Goal: Task Accomplishment & Management: Manage account settings

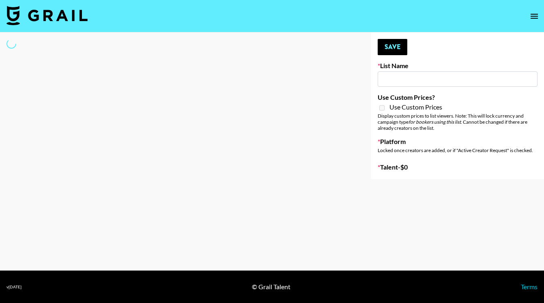
type input "Unreal Management List"
select select "Song"
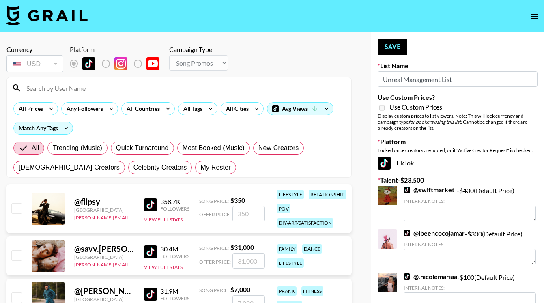
click at [67, 91] on input at bounding box center [183, 87] width 325 height 13
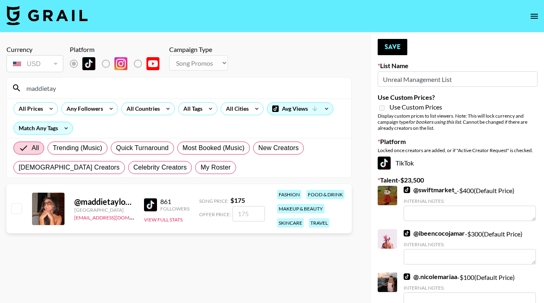
type input "maddietay"
click at [18, 206] on input "checkbox" at bounding box center [16, 208] width 10 height 10
checkbox input "true"
type input "175"
click at [396, 50] on button "Save" at bounding box center [392, 47] width 30 height 16
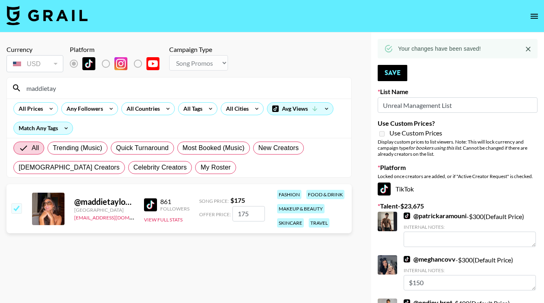
drag, startPoint x: 85, startPoint y: 93, endPoint x: -35, endPoint y: 89, distance: 120.1
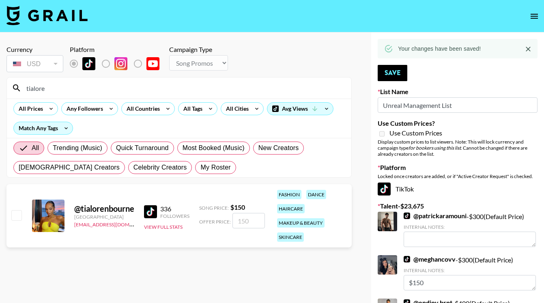
type input "tialore"
click at [18, 214] on input "checkbox" at bounding box center [16, 215] width 10 height 10
checkbox input "true"
type input "150"
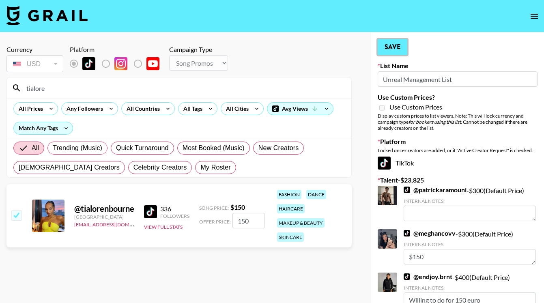
click at [391, 50] on button "Save" at bounding box center [392, 47] width 30 height 16
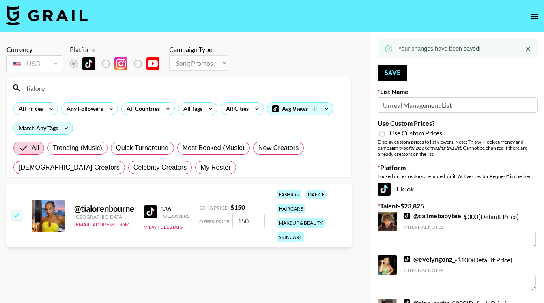
click at [56, 84] on input "tialore" at bounding box center [183, 87] width 325 height 13
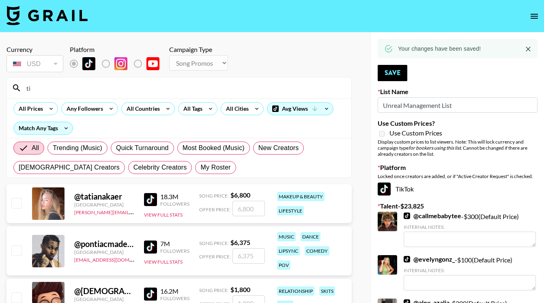
type input "t"
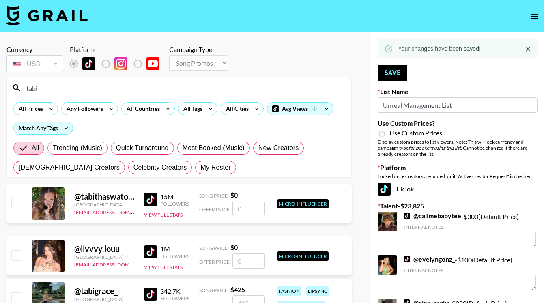
type input "tabi"
click at [17, 297] on input "checkbox" at bounding box center [16, 297] width 10 height 10
checkbox input "true"
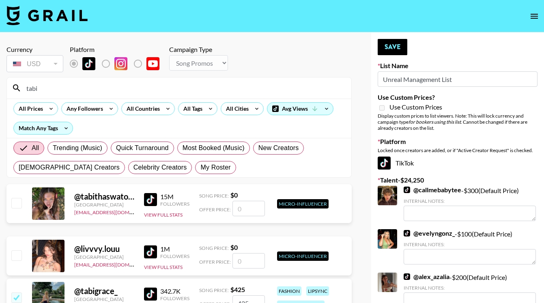
type input "425"
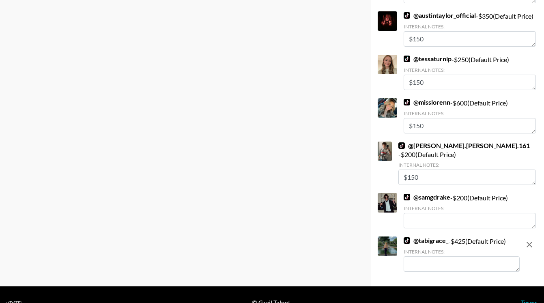
scroll to position [2731, 0]
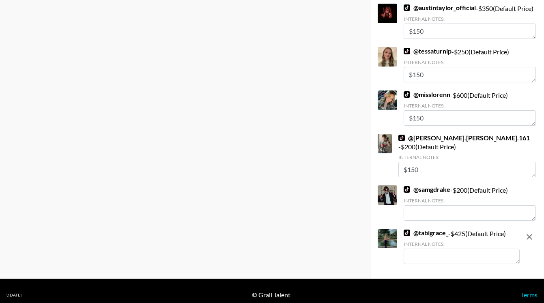
click at [435, 253] on textarea at bounding box center [461, 256] width 116 height 15
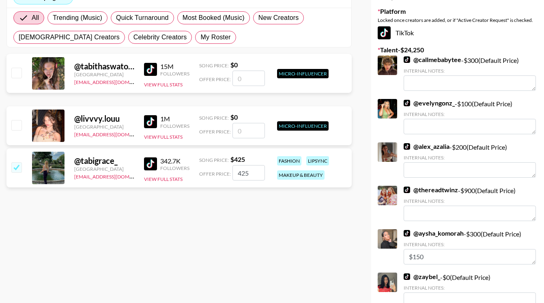
scroll to position [0, 0]
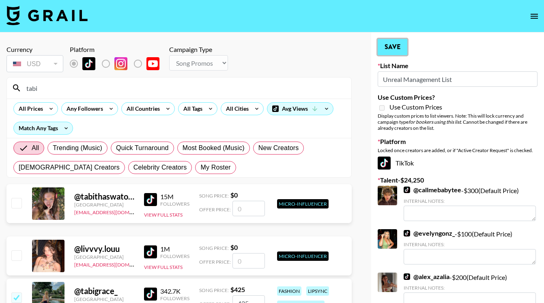
click at [393, 46] on button "Save" at bounding box center [392, 47] width 30 height 16
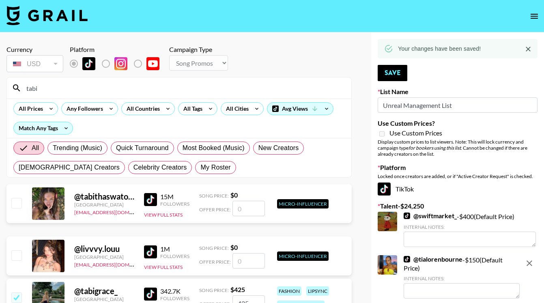
drag, startPoint x: 57, startPoint y: 88, endPoint x: 13, endPoint y: 87, distance: 43.4
click at [13, 87] on div "tabi" at bounding box center [179, 87] width 344 height 21
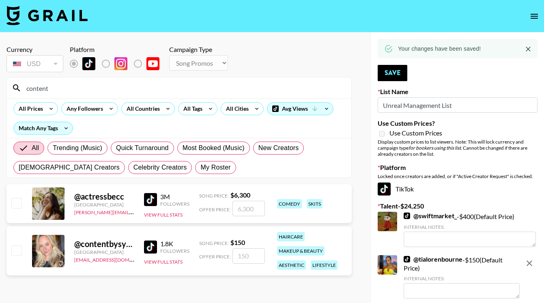
type input "content"
click at [14, 251] on input "checkbox" at bounding box center [16, 250] width 10 height 10
checkbox input "true"
type input "150"
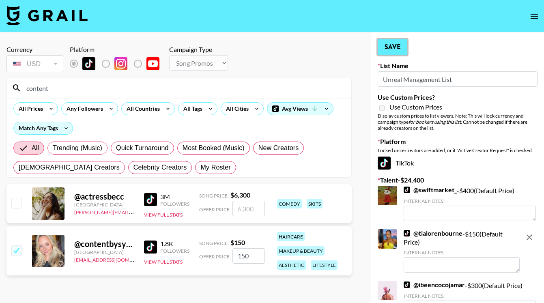
click at [393, 47] on button "Save" at bounding box center [392, 47] width 30 height 16
